Goal: Check status: Check status

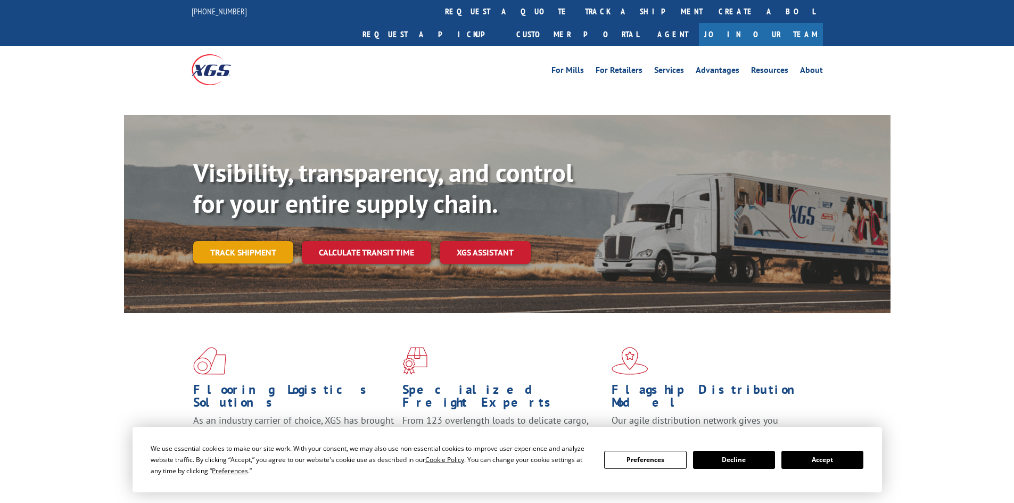
click at [232, 241] on link "Track shipment" at bounding box center [243, 252] width 100 height 22
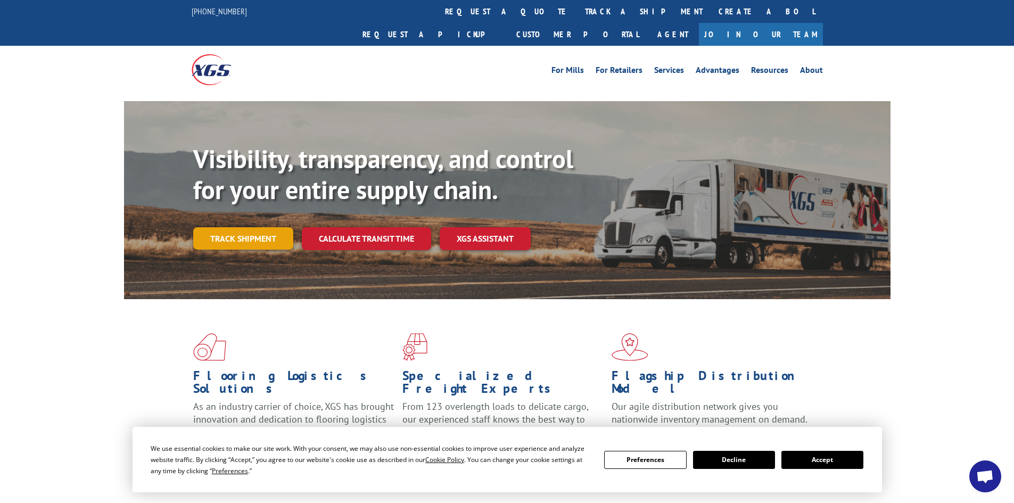
click at [242, 227] on link "Track shipment" at bounding box center [243, 238] width 100 height 22
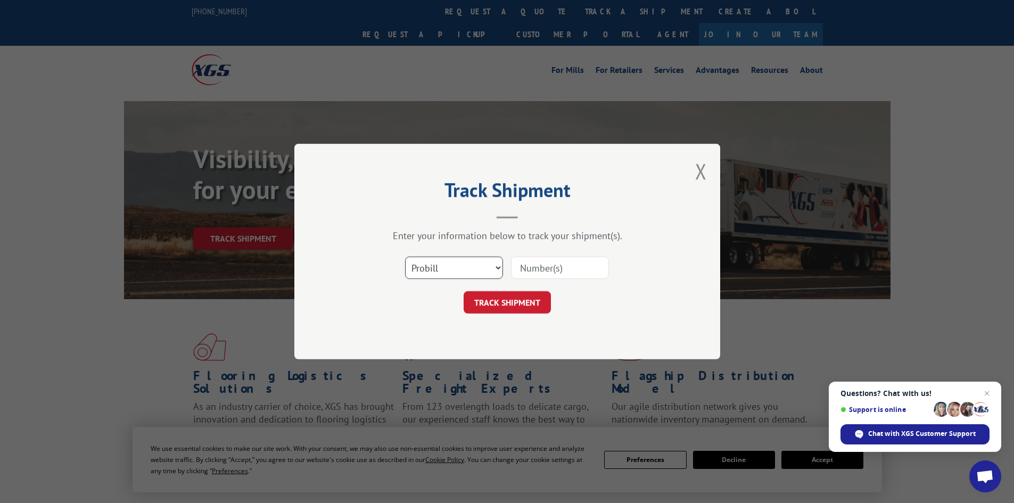
click at [441, 271] on select "Select category... Probill BOL PO" at bounding box center [454, 268] width 98 height 22
click at [405, 257] on select "Select category... Probill BOL PO" at bounding box center [454, 268] width 98 height 22
click at [544, 272] on input at bounding box center [560, 268] width 98 height 22
paste input "1665478"
type input "1665478"
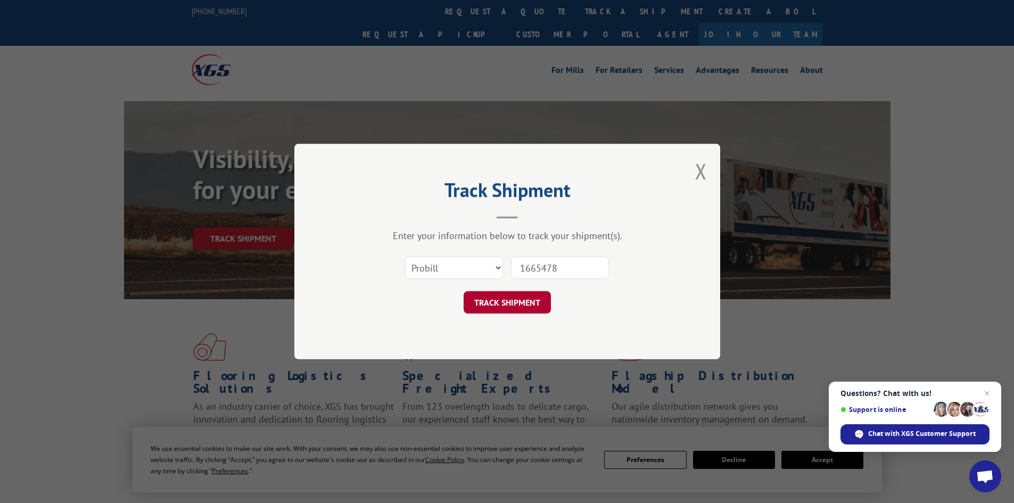
click at [505, 305] on button "TRACK SHIPMENT" at bounding box center [507, 302] width 87 height 22
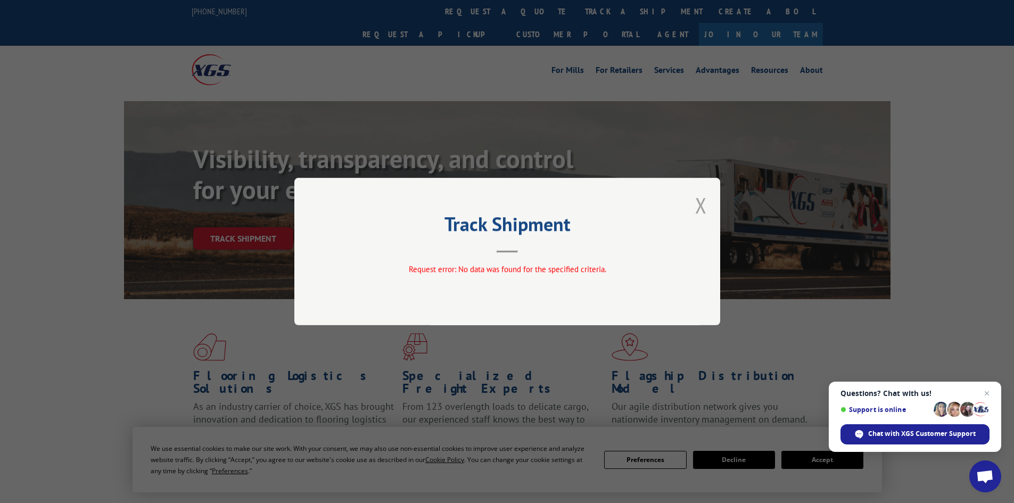
click at [701, 200] on button "Close modal" at bounding box center [701, 205] width 12 height 28
